Goal: Task Accomplishment & Management: Manage account settings

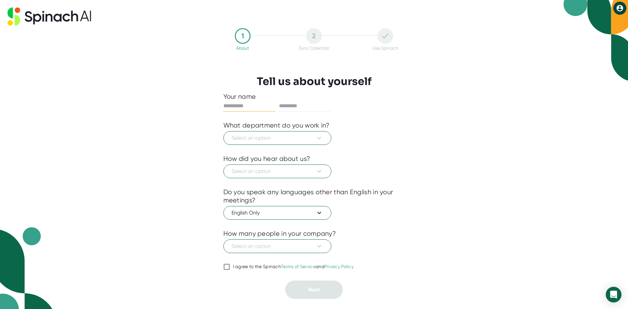
click at [238, 104] on input "text" at bounding box center [249, 106] width 52 height 10
click at [233, 105] on input "text" at bounding box center [249, 106] width 52 height 10
type input "****"
type input "*****"
click at [274, 137] on span "Select an option" at bounding box center [277, 138] width 92 height 8
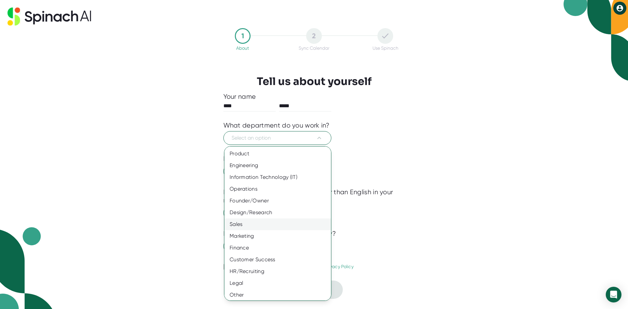
click at [247, 220] on div "Sales" at bounding box center [279, 224] width 111 height 12
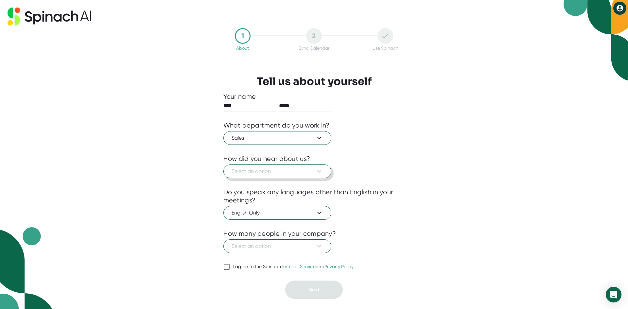
click at [256, 174] on span "Select an option" at bounding box center [277, 171] width 92 height 8
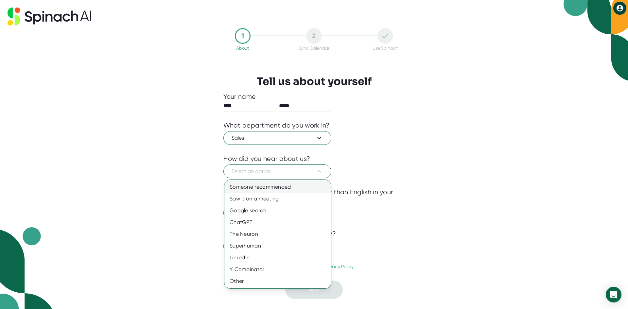
click at [255, 185] on div "Someone recommended" at bounding box center [277, 187] width 107 height 12
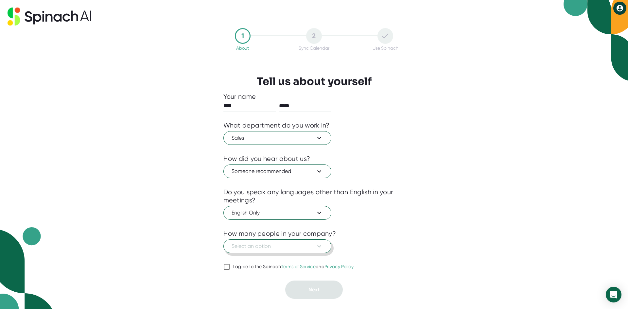
click at [265, 245] on span "Select an option" at bounding box center [277, 246] width 92 height 8
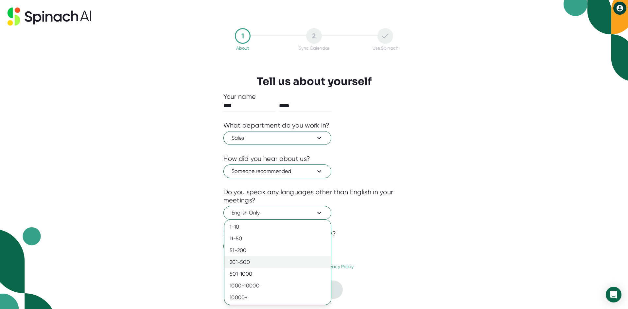
click at [249, 262] on div "201-500" at bounding box center [277, 262] width 107 height 12
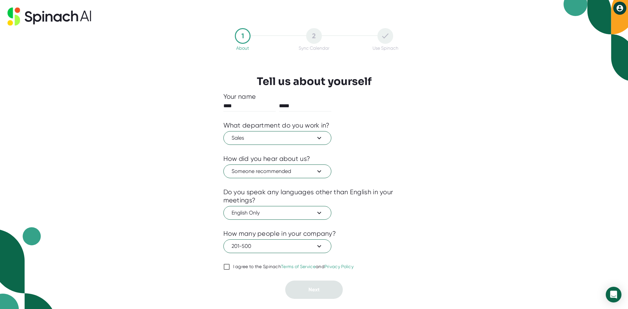
click at [227, 266] on input "I agree to the Spinach Terms of Service and Privacy Policy" at bounding box center [226, 267] width 7 height 8
checkbox input "true"
click at [316, 290] on span "Next" at bounding box center [313, 289] width 11 height 6
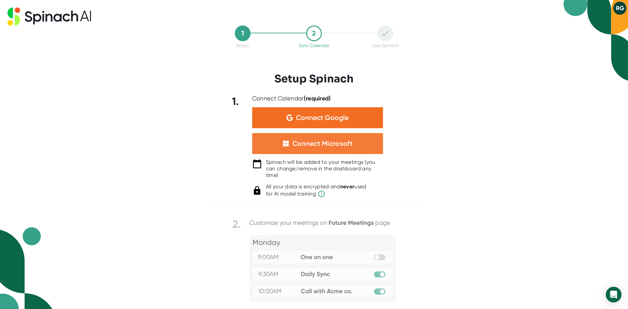
click at [311, 140] on div "Connect Microsoft" at bounding box center [322, 143] width 60 height 9
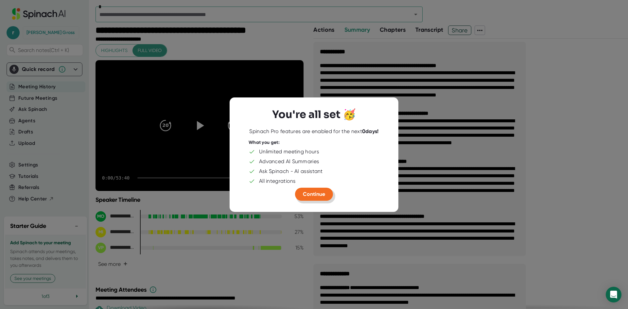
click at [316, 194] on span "Continue" at bounding box center [314, 194] width 22 height 6
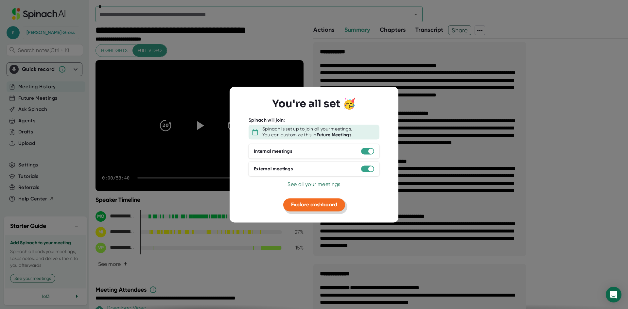
click at [312, 205] on span "Explore dashboard" at bounding box center [314, 205] width 46 height 6
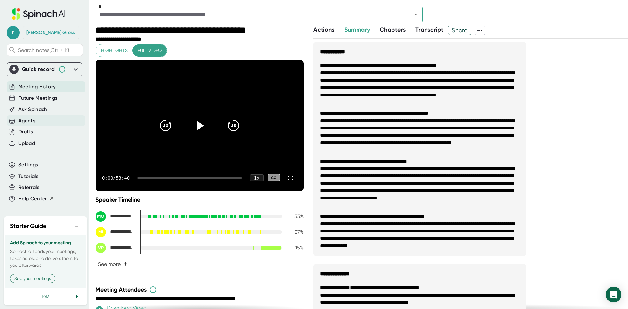
click at [27, 119] on div "Agents" at bounding box center [26, 121] width 17 height 8
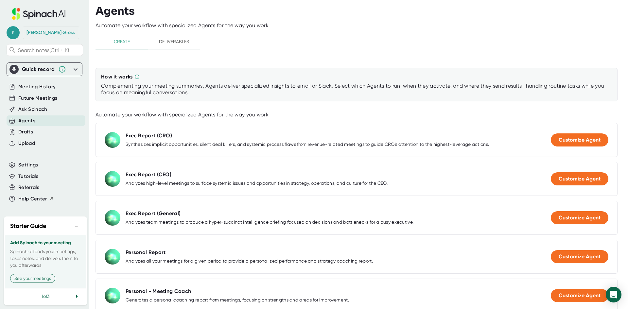
scroll to position [10, 0]
click at [76, 295] on icon at bounding box center [77, 296] width 2 height 3
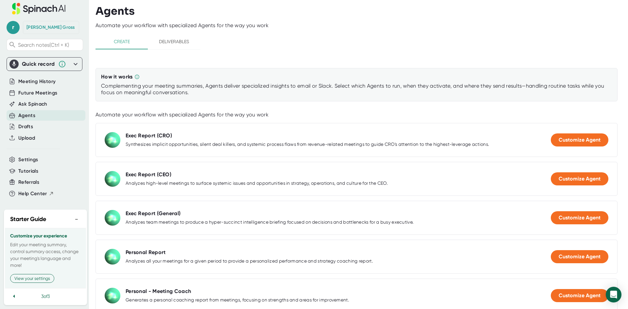
click at [14, 293] on icon at bounding box center [14, 296] width 8 height 8
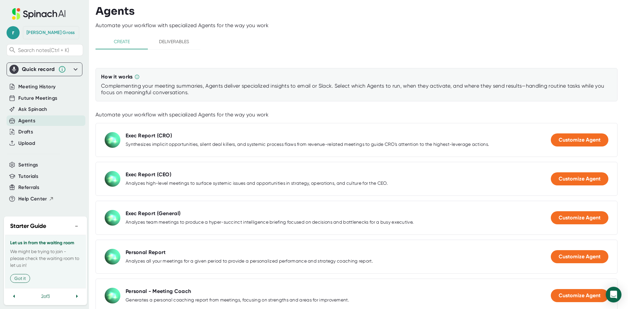
click at [14, 293] on icon at bounding box center [14, 296] width 8 height 8
click at [38, 275] on button "See your meetings" at bounding box center [32, 278] width 45 height 9
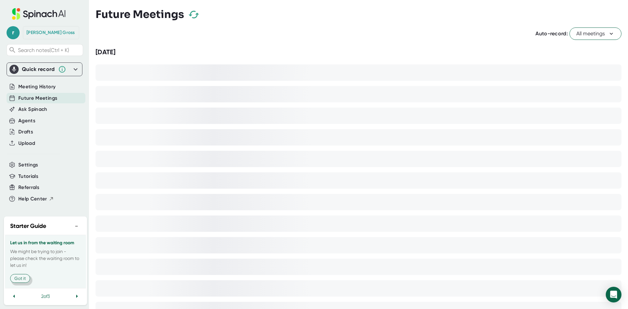
scroll to position [3, 0]
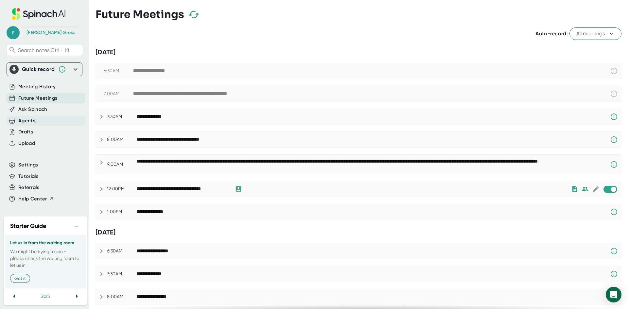
click at [29, 117] on div "Agents" at bounding box center [26, 121] width 17 height 8
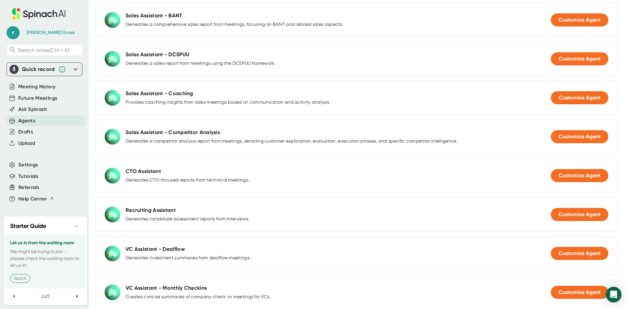
scroll to position [714, 0]
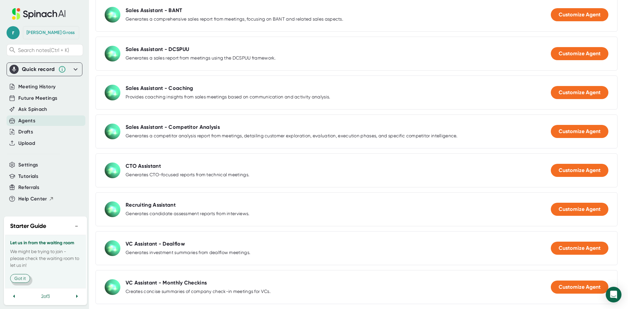
click at [17, 274] on button "Got it" at bounding box center [20, 278] width 20 height 9
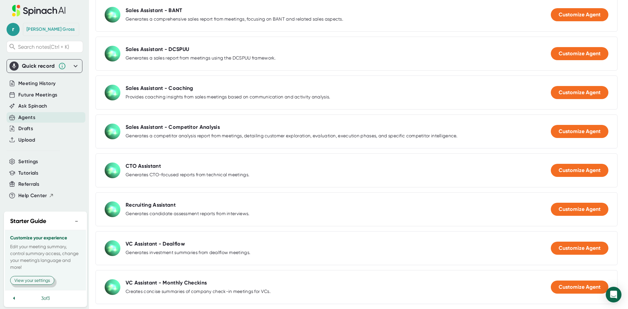
drag, startPoint x: 42, startPoint y: 281, endPoint x: 40, endPoint y: 278, distance: 3.7
click at [43, 281] on button "View your settings" at bounding box center [32, 280] width 44 height 9
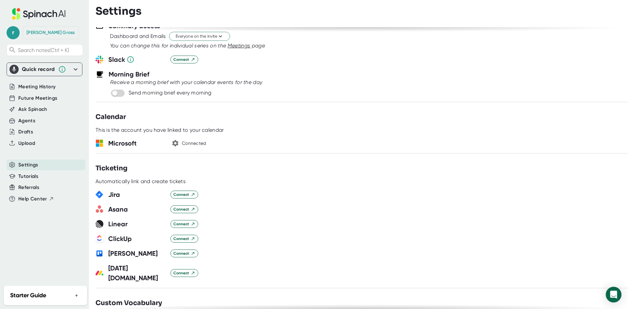
scroll to position [262, 0]
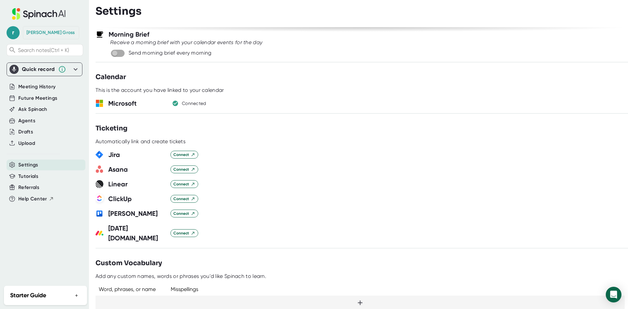
click at [114, 53] on input "checkbox" at bounding box center [114, 53] width 19 height 6
checkbox input "true"
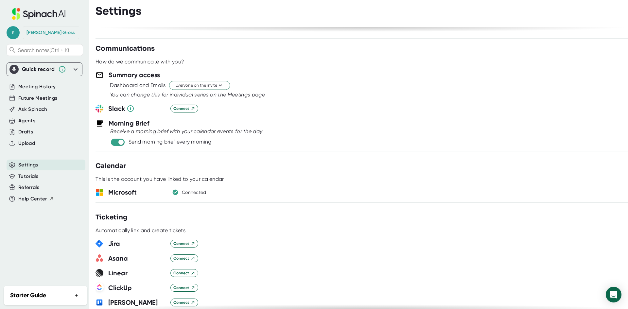
scroll to position [0, 0]
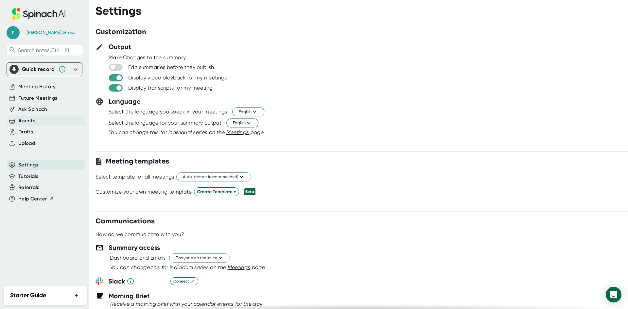
click at [31, 121] on div "Agents" at bounding box center [26, 121] width 17 height 8
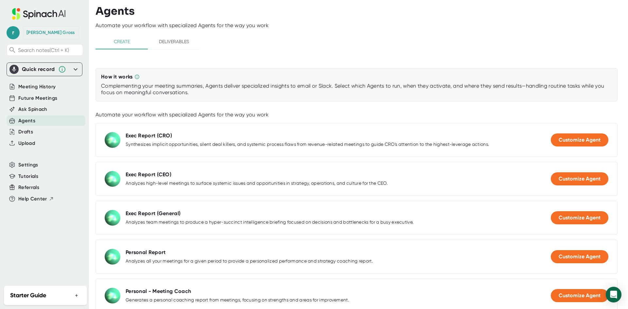
click at [176, 42] on span "Deliverables" at bounding box center [174, 42] width 44 height 8
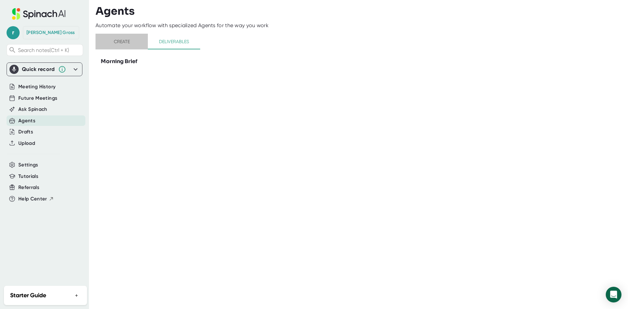
click at [124, 42] on span "Create" at bounding box center [121, 42] width 44 height 8
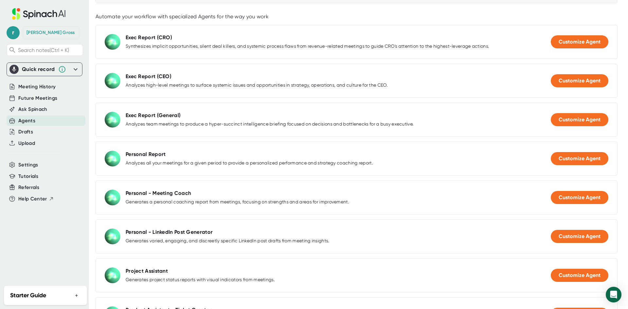
scroll to position [131, 0]
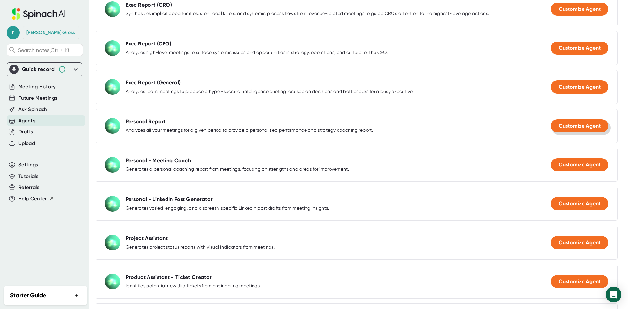
click at [574, 128] on span "Customize Agent" at bounding box center [579, 126] width 42 height 6
select select "15:00"
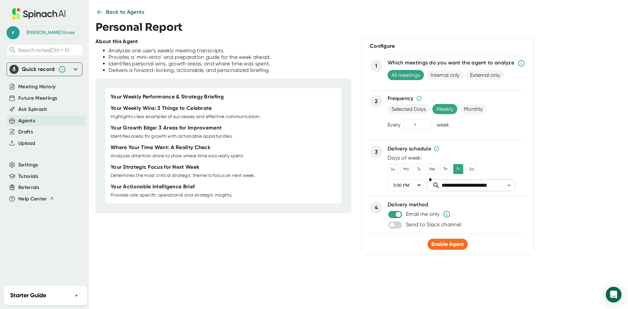
scroll to position [8, 0]
click at [97, 11] on icon at bounding box center [99, 12] width 8 height 8
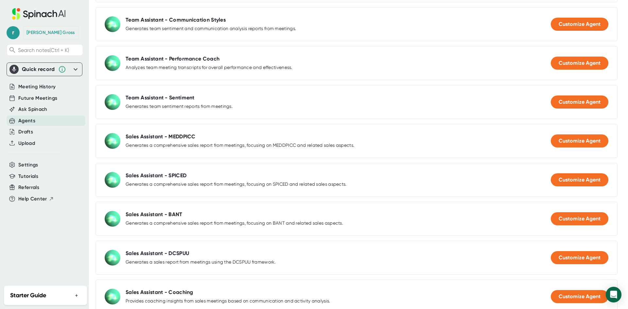
scroll to position [531, 0]
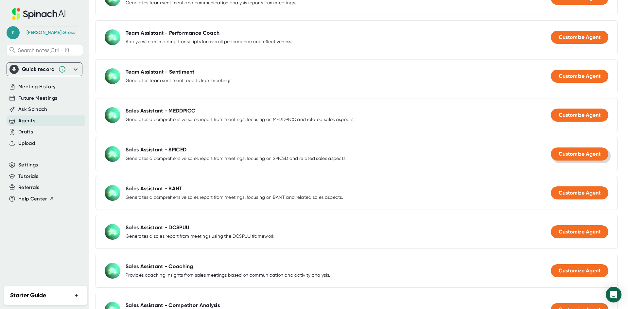
click at [576, 154] on span "Customize Agent" at bounding box center [579, 154] width 42 height 6
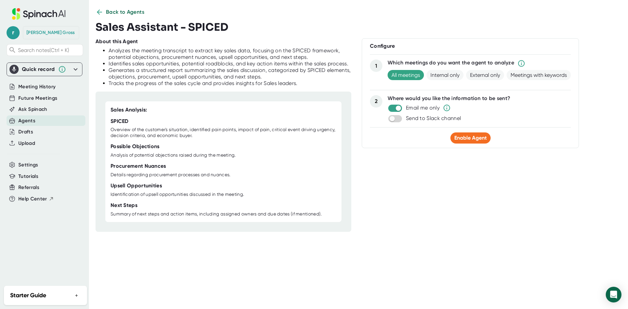
scroll to position [8, 0]
click at [466, 138] on span "Enable Agent" at bounding box center [470, 138] width 32 height 6
click at [99, 13] on icon at bounding box center [99, 11] width 5 height 5
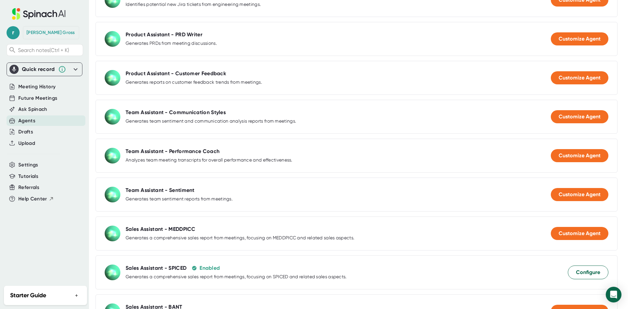
scroll to position [531, 0]
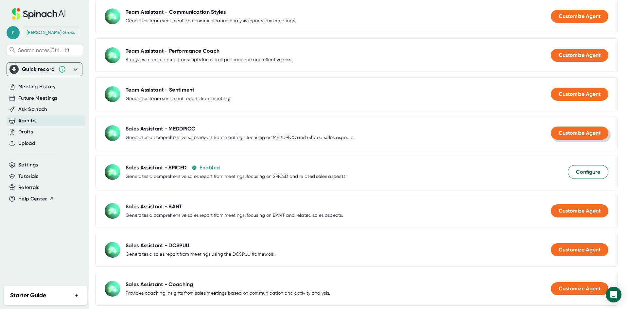
click at [592, 130] on span "Customize Agent" at bounding box center [579, 133] width 42 height 6
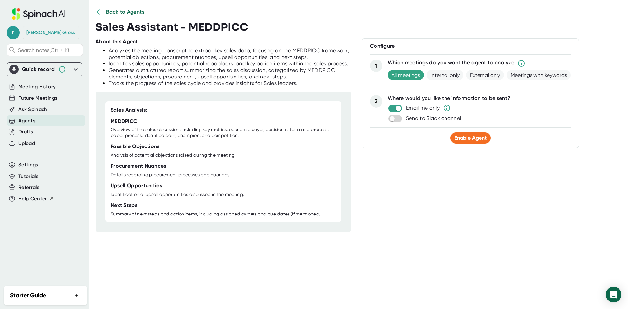
scroll to position [8, 0]
click at [466, 138] on span "Enable Agent" at bounding box center [470, 138] width 32 height 6
click at [101, 11] on icon at bounding box center [99, 11] width 5 height 5
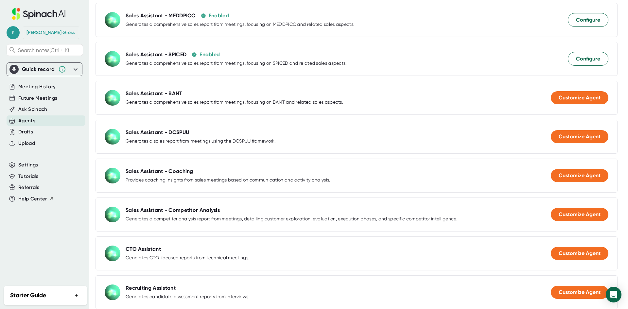
scroll to position [634, 0]
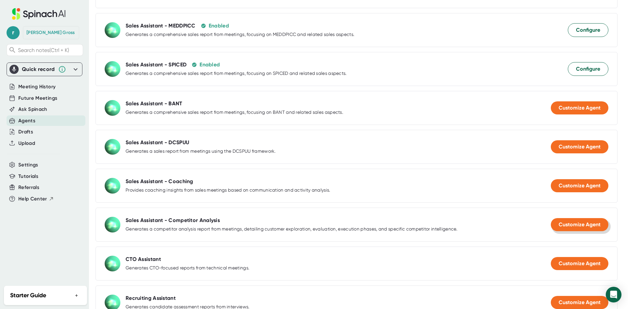
click at [581, 224] on span "Customize Agent" at bounding box center [579, 224] width 42 height 6
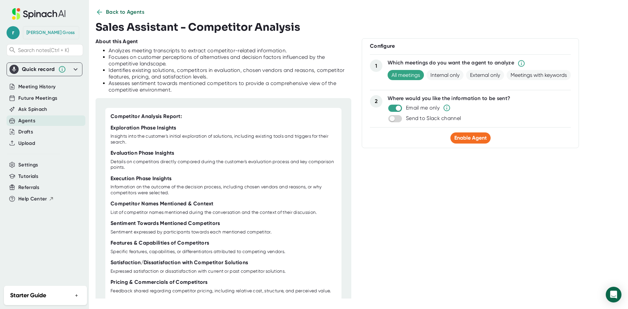
scroll to position [8, 0]
click at [466, 138] on span "Enable Agent" at bounding box center [470, 138] width 32 height 6
click at [98, 11] on icon at bounding box center [99, 11] width 5 height 5
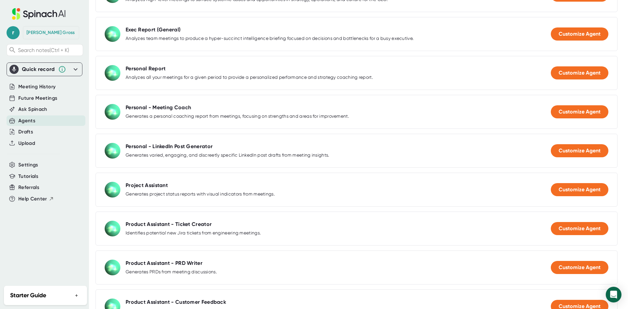
scroll to position [204, 0]
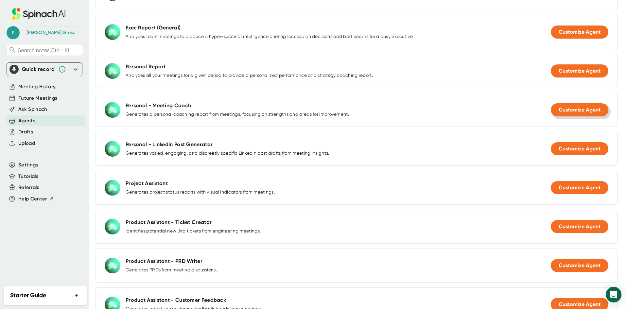
click at [570, 111] on span "Customize Agent" at bounding box center [579, 110] width 42 height 6
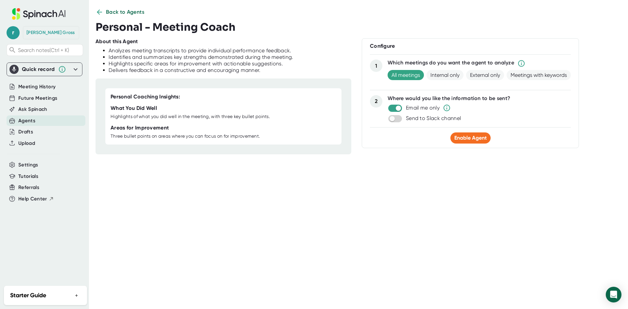
scroll to position [8, 0]
click at [470, 136] on span "Enable Agent" at bounding box center [470, 138] width 32 height 6
click at [100, 11] on icon at bounding box center [99, 12] width 8 height 8
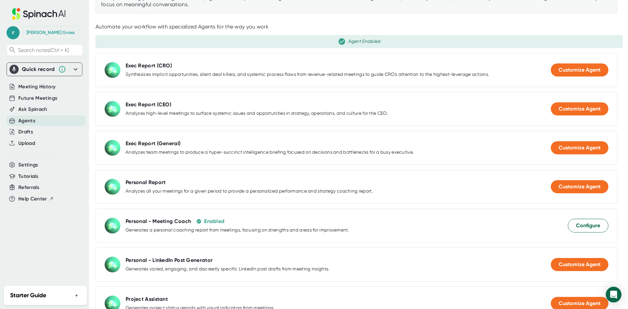
scroll to position [0, 0]
